Goal: Information Seeking & Learning: Understand process/instructions

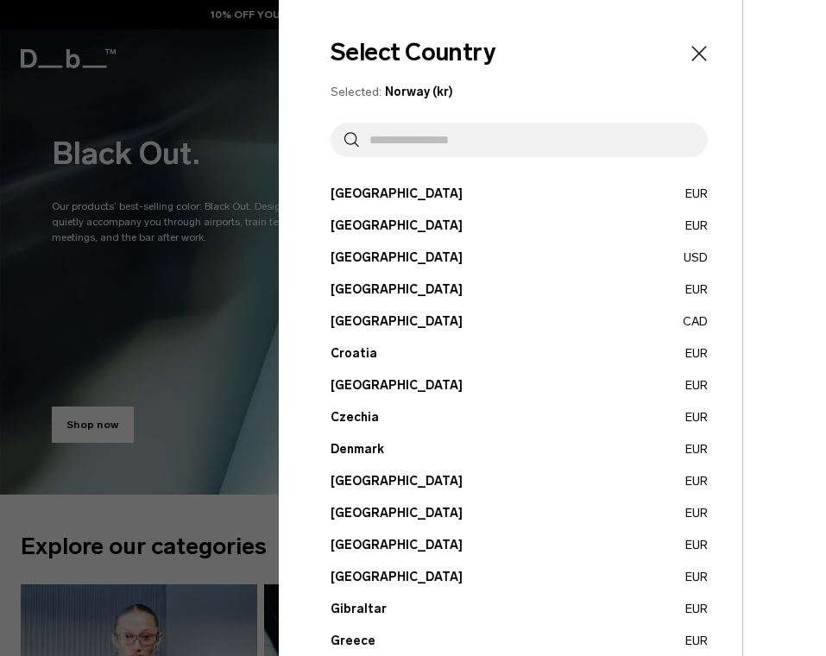
click at [691, 59] on icon "Close" at bounding box center [698, 53] width 15 height 15
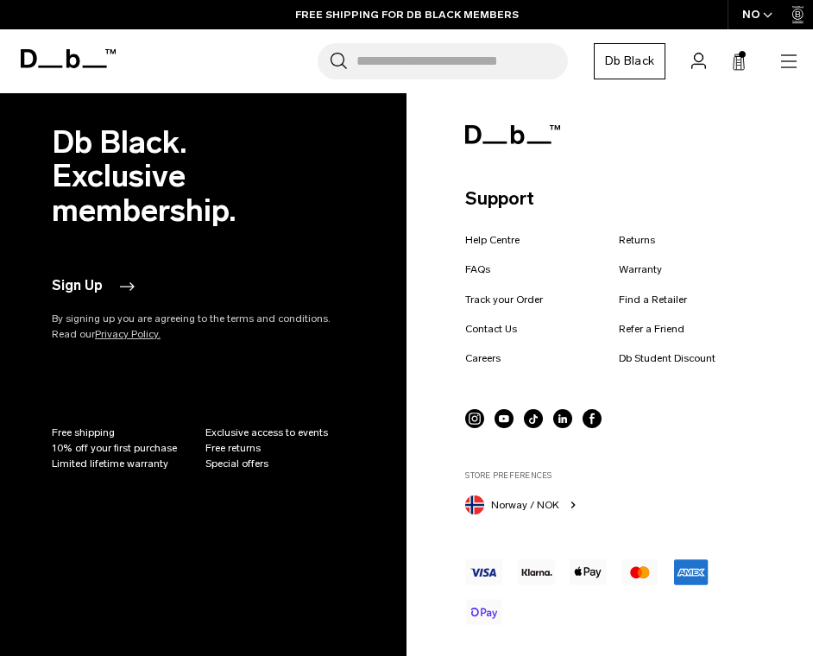
scroll to position [2059, 0]
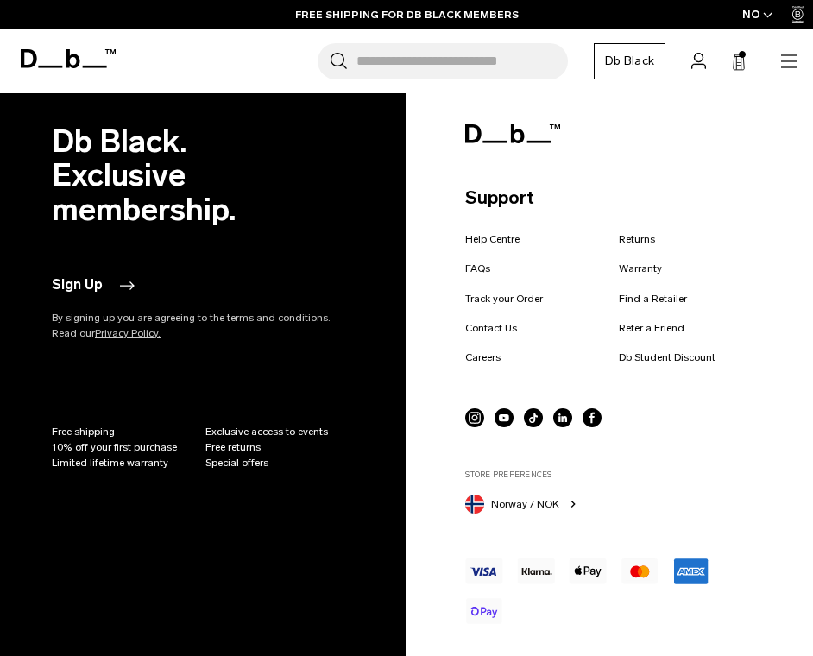
click at [482, 321] on link "Contact Us" at bounding box center [491, 328] width 52 height 16
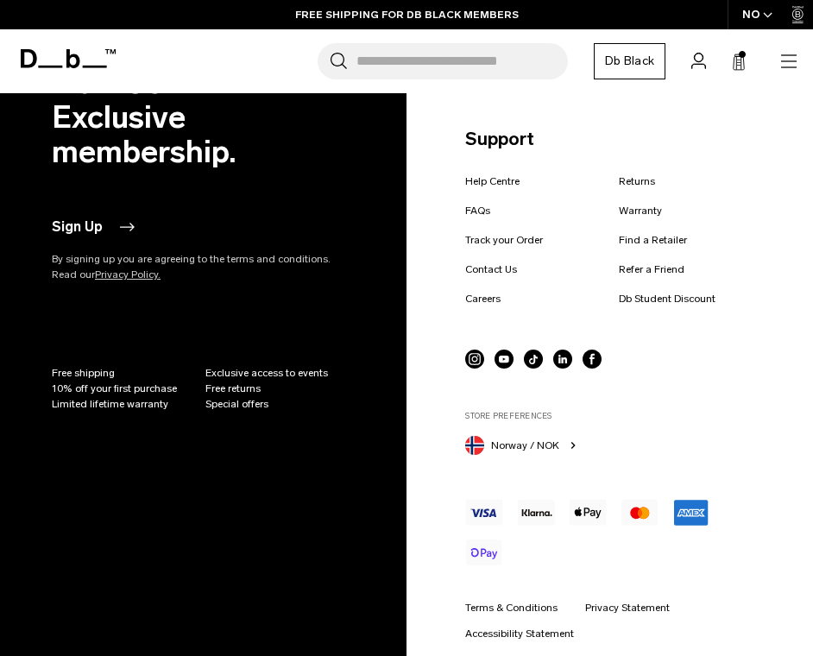
scroll to position [788, 0]
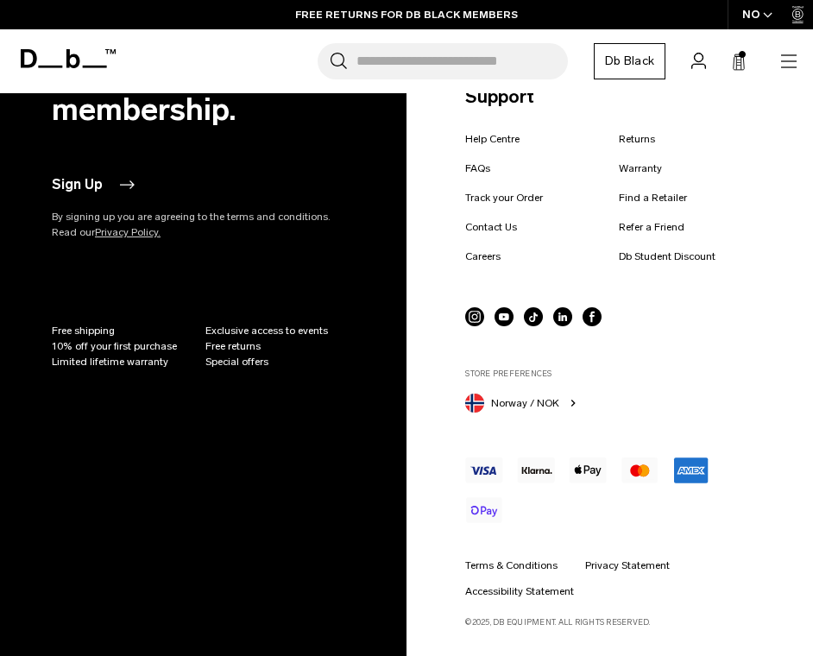
click at [95, 234] on link "Privacy Policy." at bounding box center [128, 232] width 66 height 12
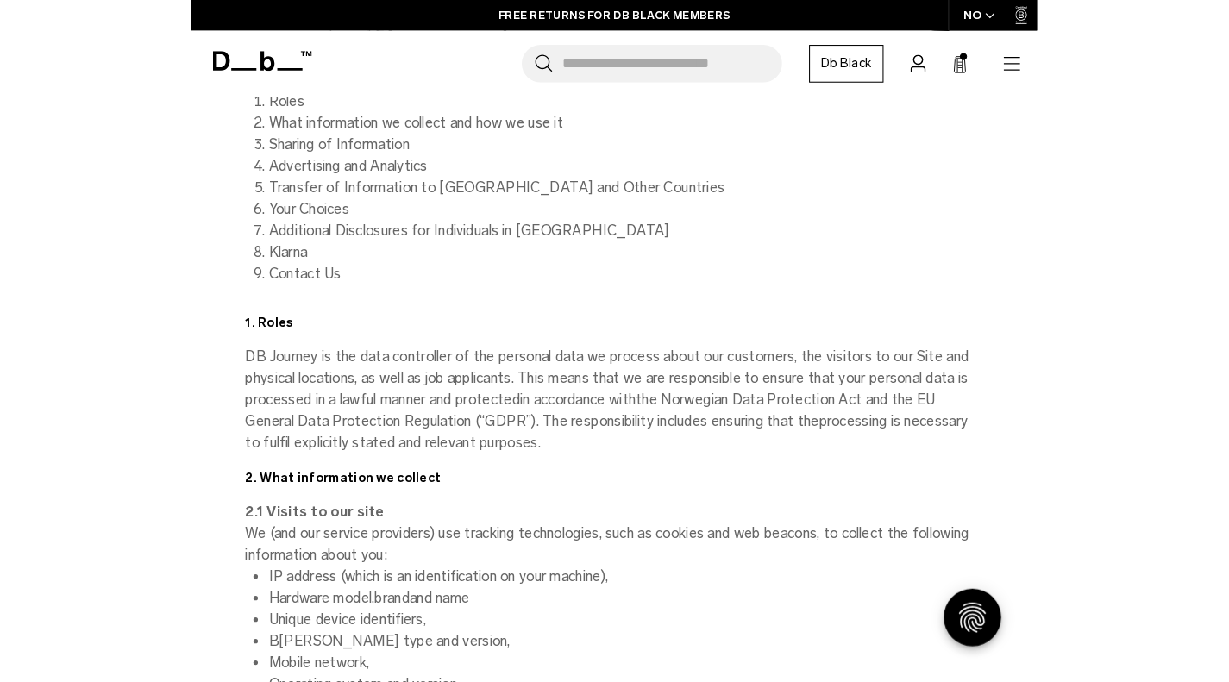
scroll to position [356, 0]
